Goal: Transaction & Acquisition: Purchase product/service

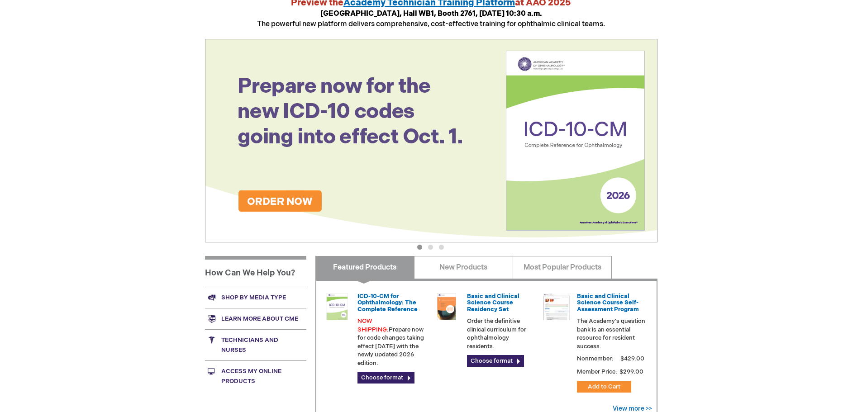
scroll to position [181, 0]
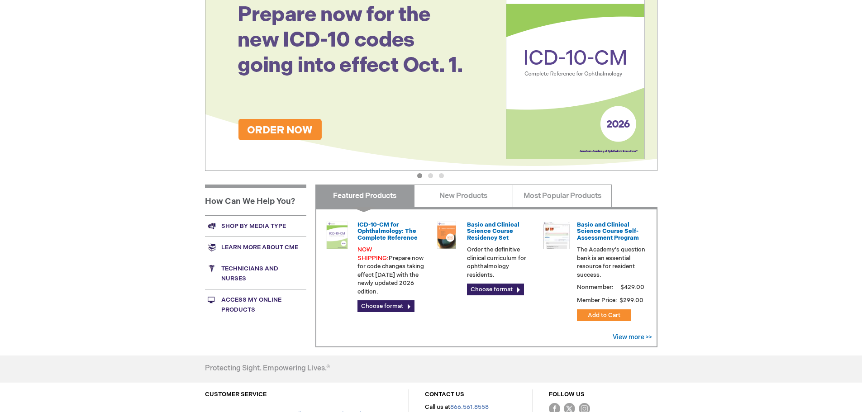
click at [799, 220] on div "Log In Search My Cart CLOSE RECENTLY ADDED ITEM(S) Close There are no items in …" at bounding box center [431, 159] width 862 height 680
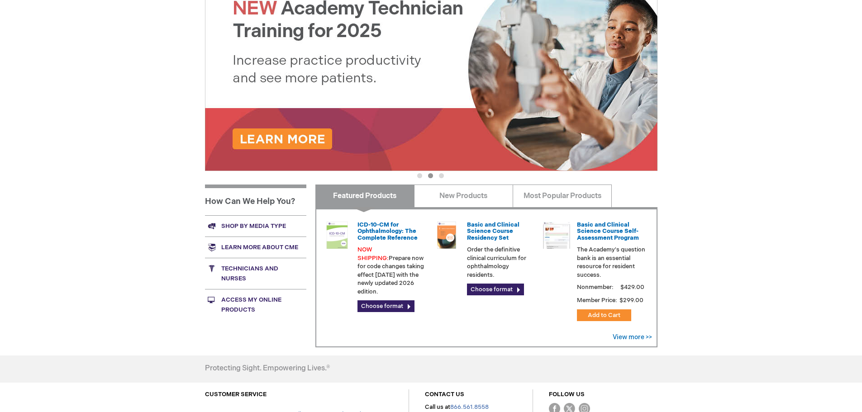
click at [251, 226] on link "Shop by media type" at bounding box center [255, 225] width 101 height 21
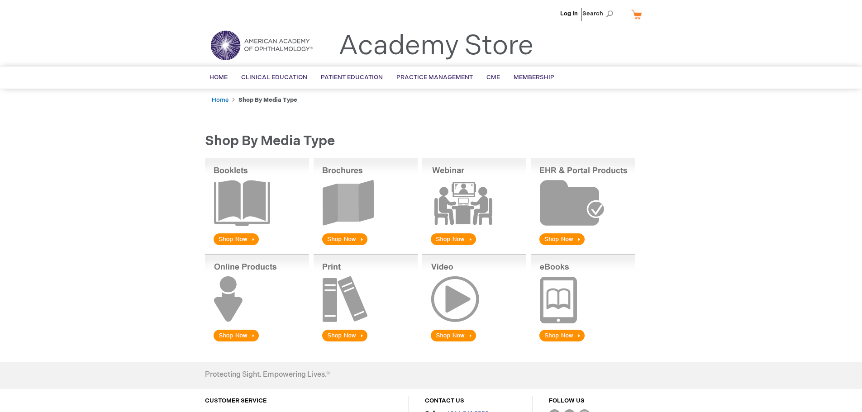
click at [344, 238] on img at bounding box center [366, 202] width 104 height 89
click at [343, 332] on img at bounding box center [366, 298] width 104 height 89
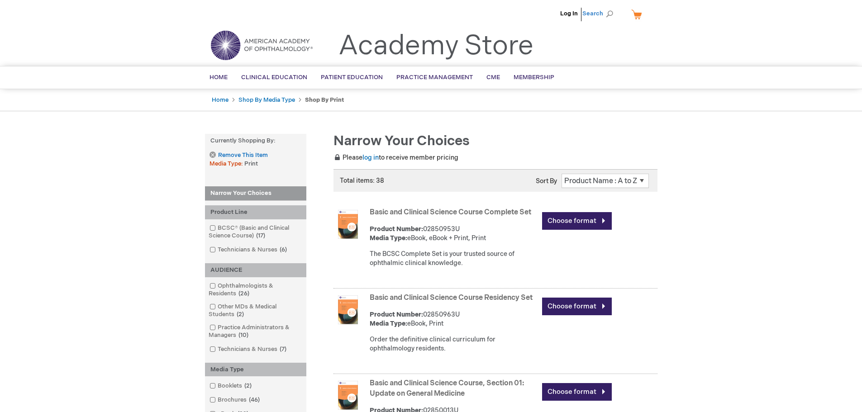
click at [605, 10] on span "Search" at bounding box center [600, 14] width 34 height 18
type input "[PERSON_NAME]"
click at [606, 7] on button "Search" at bounding box center [609, 14] width 7 height 14
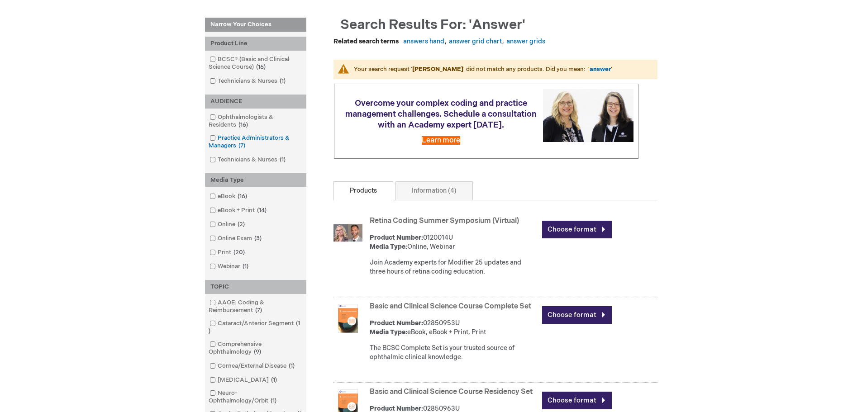
scroll to position [136, 0]
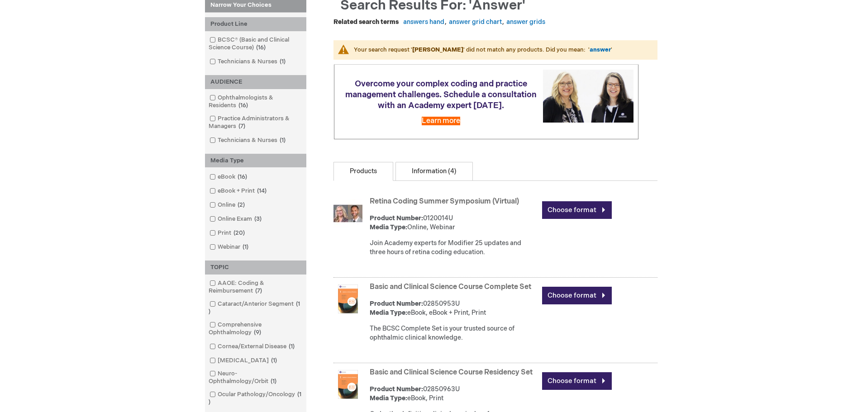
click at [443, 177] on link "Information (4)" at bounding box center [434, 171] width 77 height 19
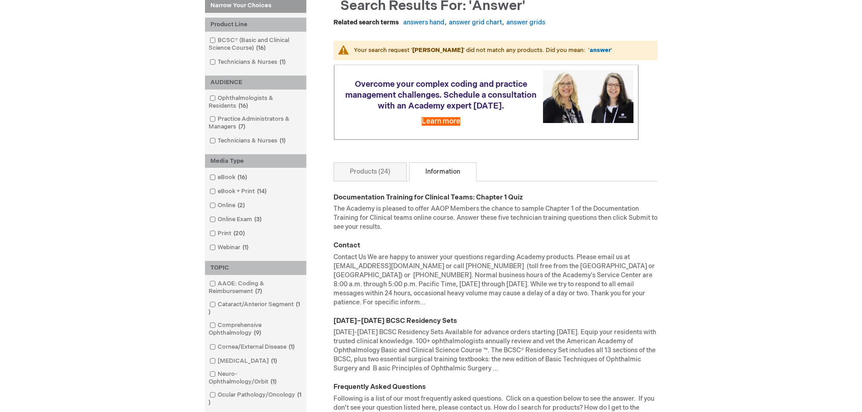
scroll to position [136, 0]
click at [377, 170] on div "Search results for: 'answer' Related search terms answers hand answer grid char…" at bounding box center [481, 220] width 351 height 445
click at [377, 181] on link "Products (24)" at bounding box center [370, 171] width 73 height 19
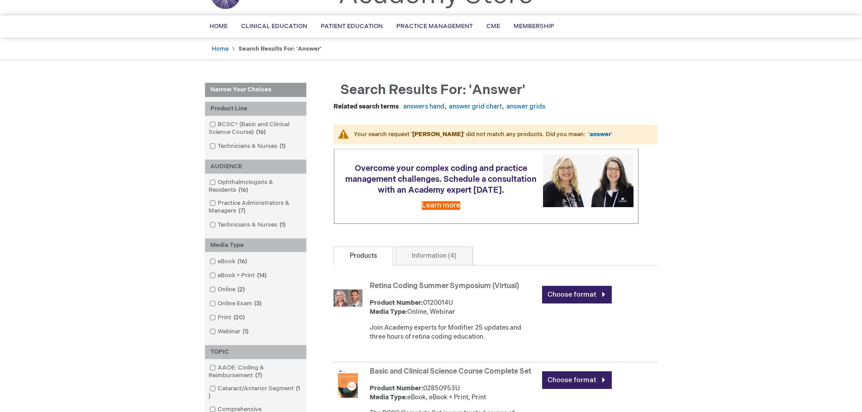
scroll to position [181, 0]
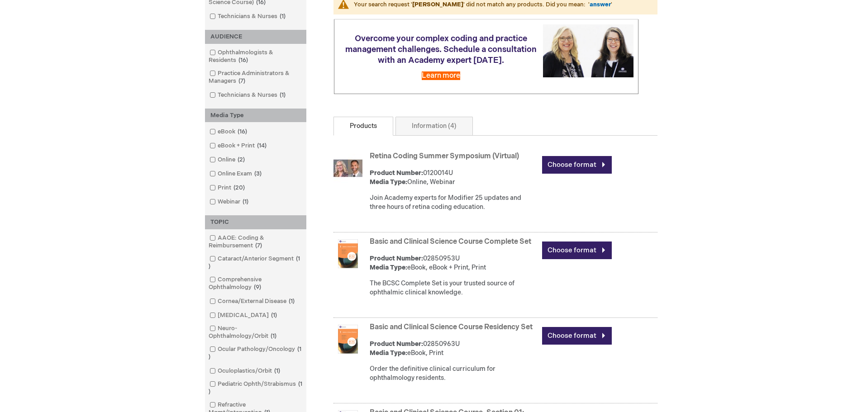
click at [223, 190] on link "Print 20 items" at bounding box center [227, 188] width 41 height 9
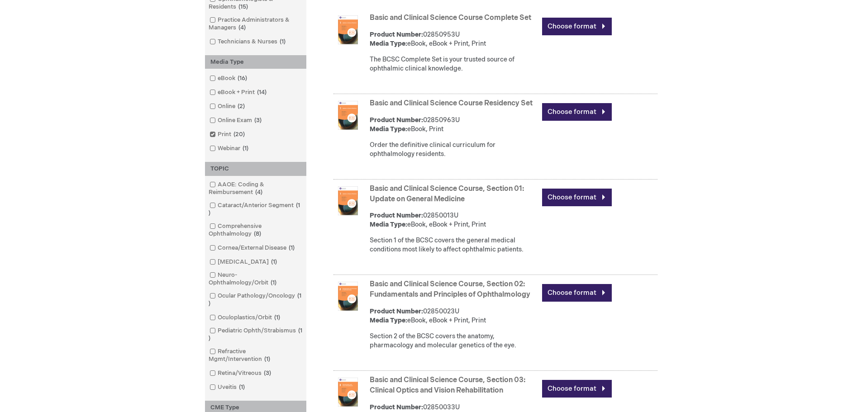
scroll to position [136, 0]
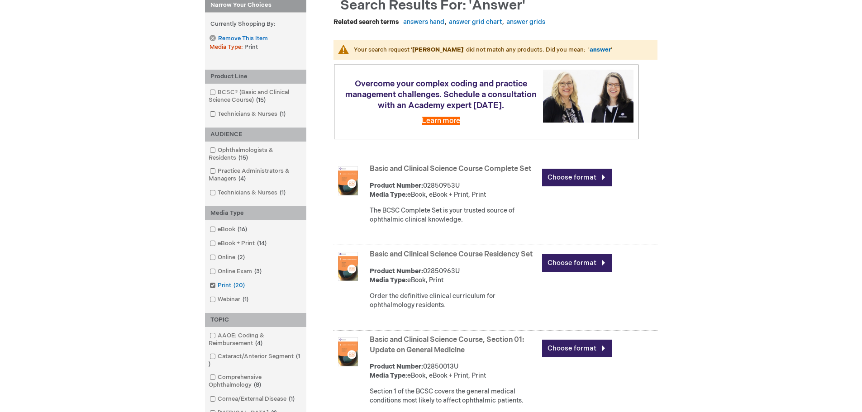
click at [216, 287] on link "Print 20 items" at bounding box center [227, 286] width 41 height 9
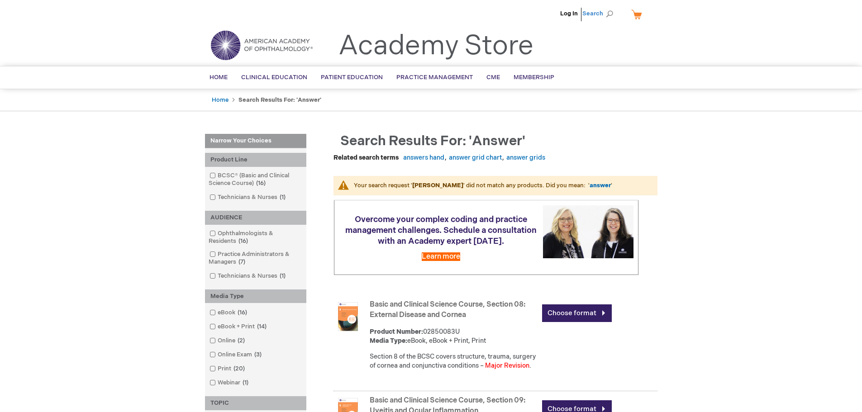
click at [610, 8] on span "Search" at bounding box center [600, 14] width 34 height 18
type input "[PERSON_NAME][MEDICAL_DATA]"
click at [611, 14] on button "Search" at bounding box center [609, 14] width 7 height 14
